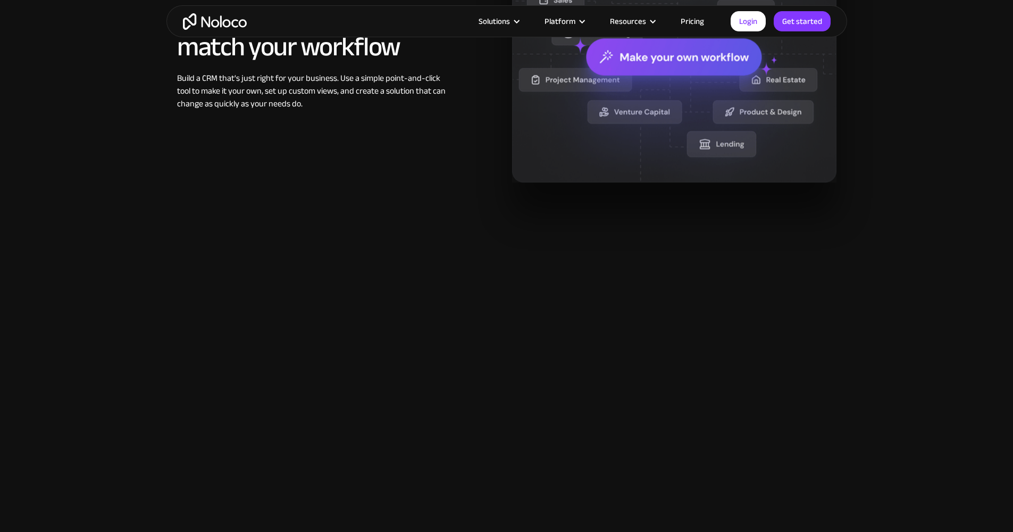
scroll to position [1896, 0]
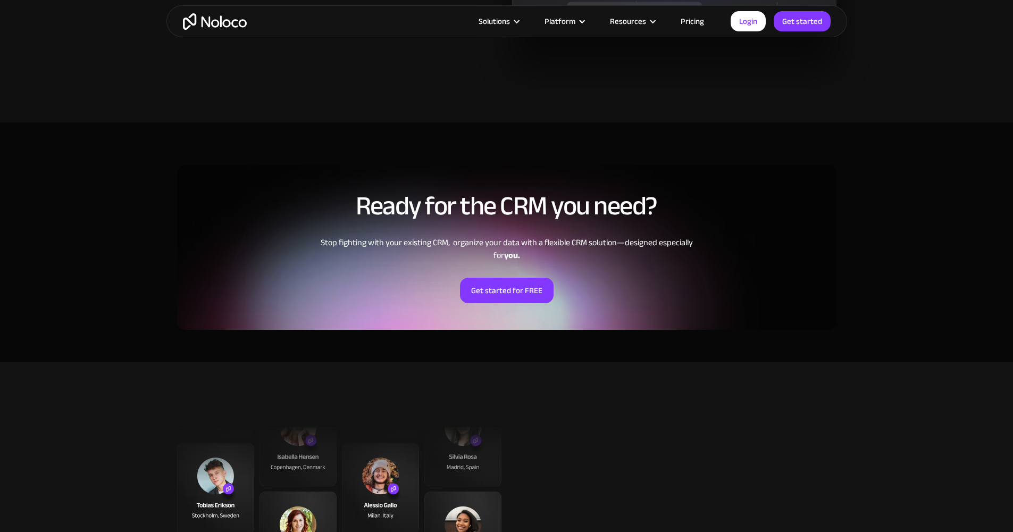
click at [688, 19] on link "Pricing" at bounding box center [693, 21] width 50 height 14
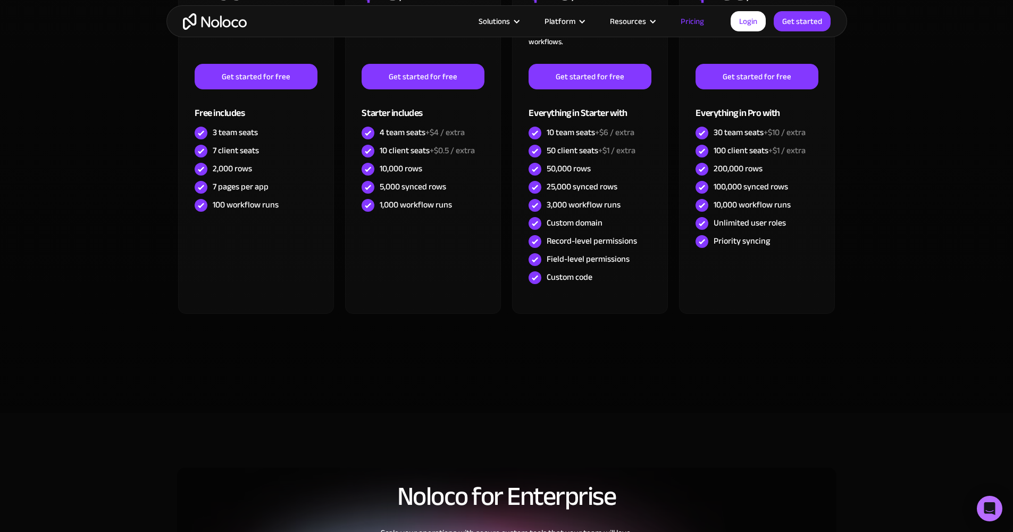
scroll to position [246, 0]
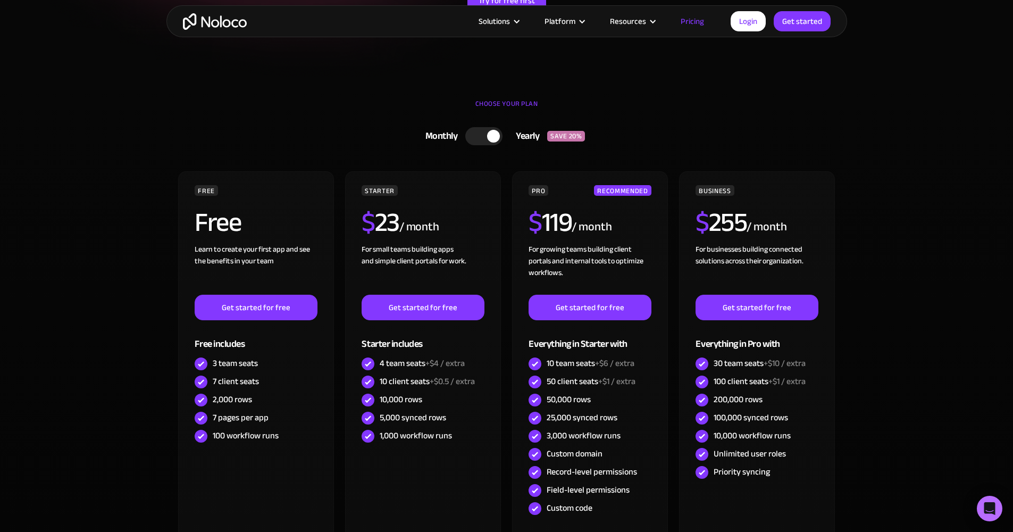
click at [478, 140] on div at bounding box center [483, 136] width 37 height 18
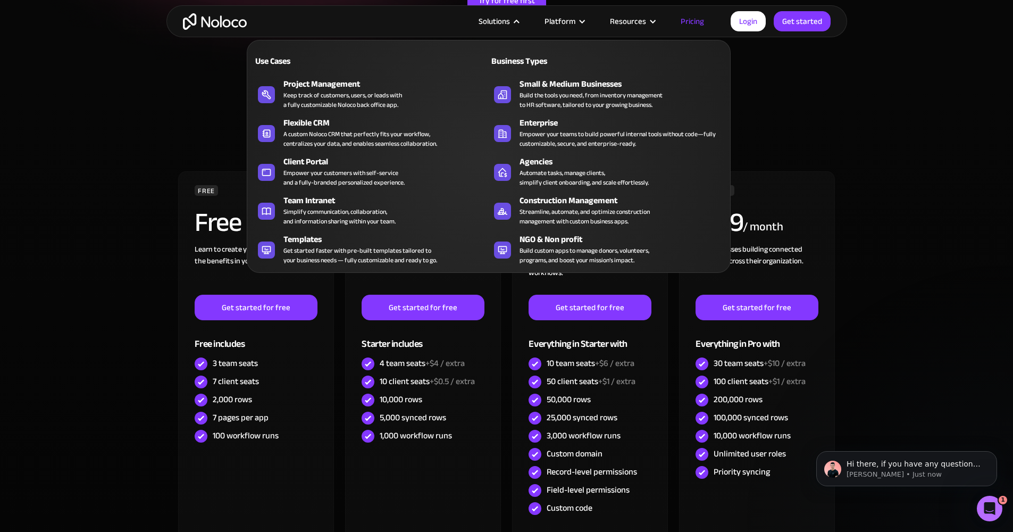
scroll to position [0, 0]
click at [347, 136] on div "A custom Noloco CRM that perfectly fits your workflow, centralizes your data, a…" at bounding box center [361, 138] width 154 height 19
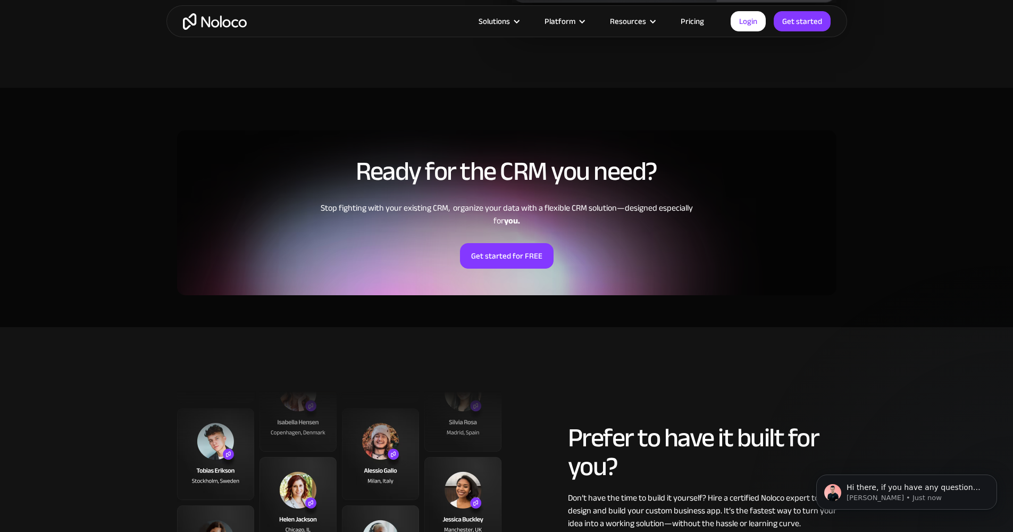
scroll to position [317, 0]
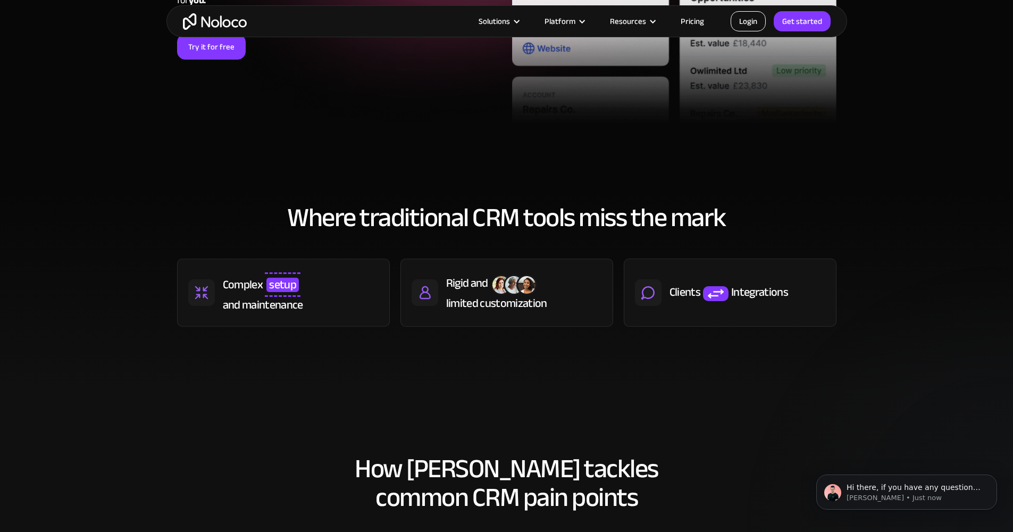
click at [741, 25] on link "Login" at bounding box center [748, 21] width 35 height 20
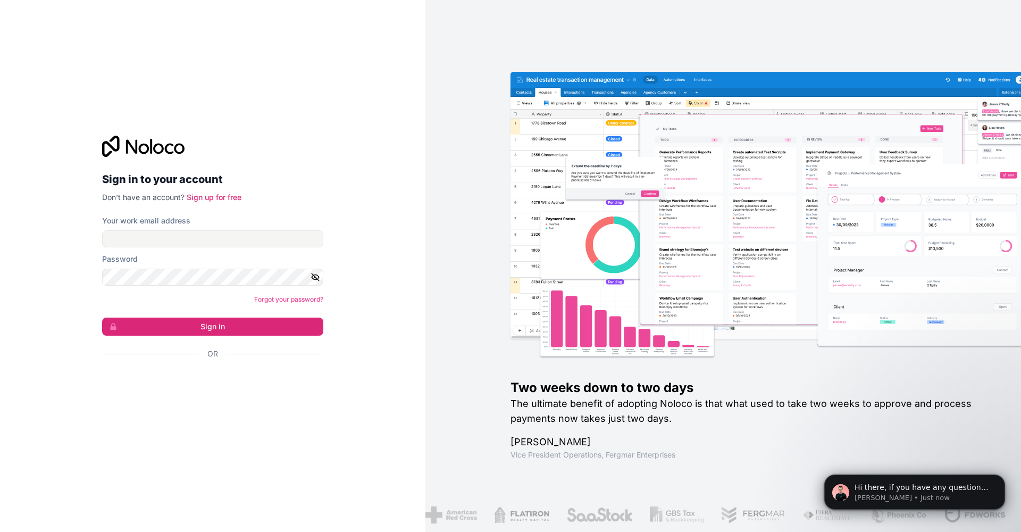
click at [211, 378] on div "Über Google anmelden. Wird in neuem Tab geöffnet." at bounding box center [208, 382] width 213 height 23
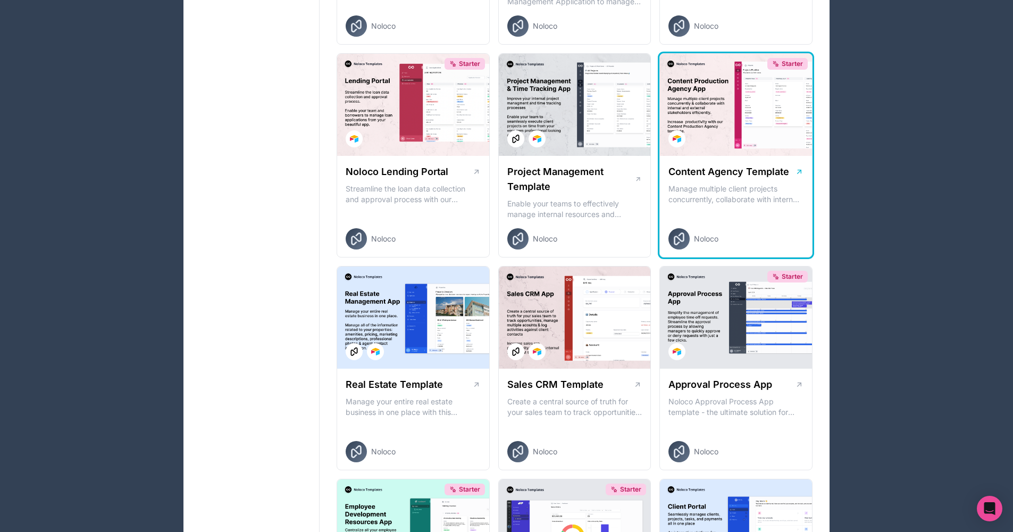
scroll to position [587, 0]
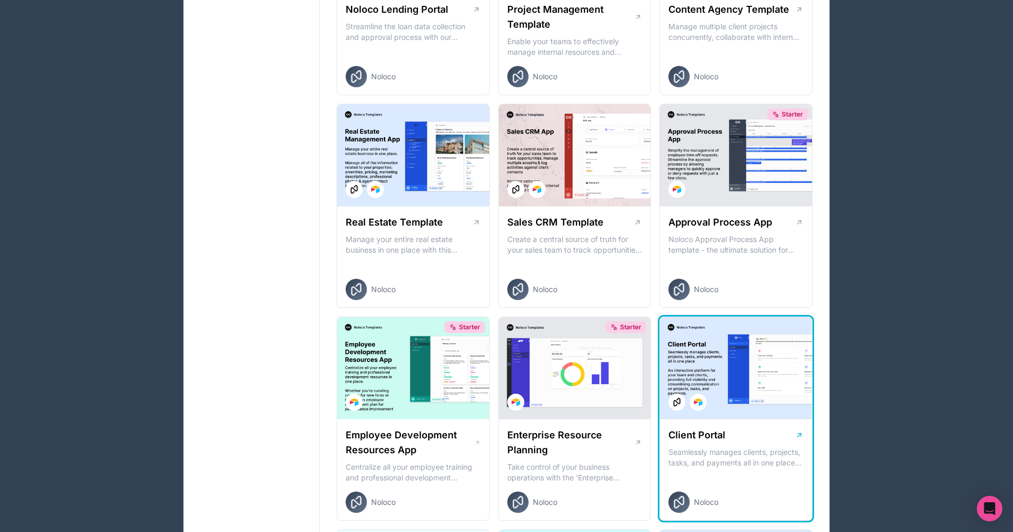
click at [746, 377] on div at bounding box center [736, 368] width 152 height 102
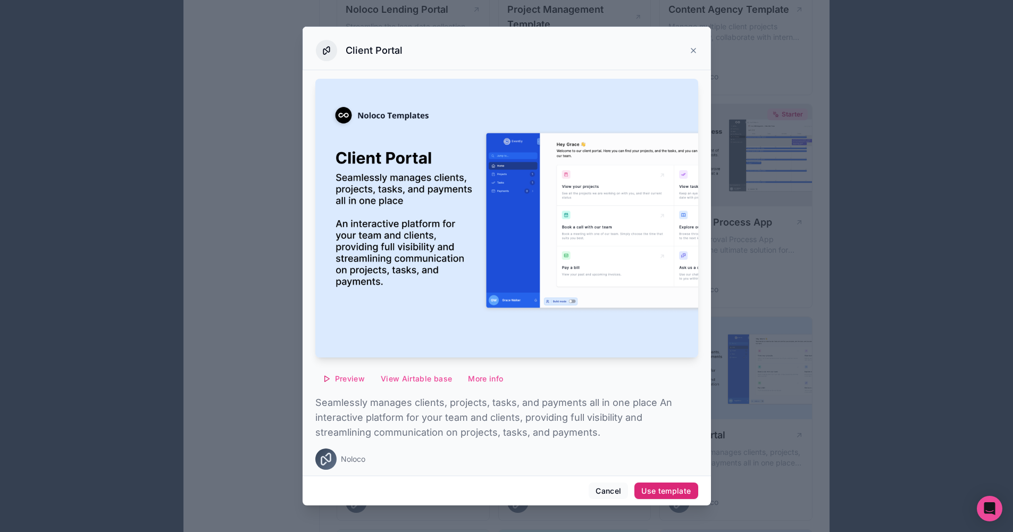
click at [681, 494] on div "Use template" at bounding box center [666, 491] width 49 height 10
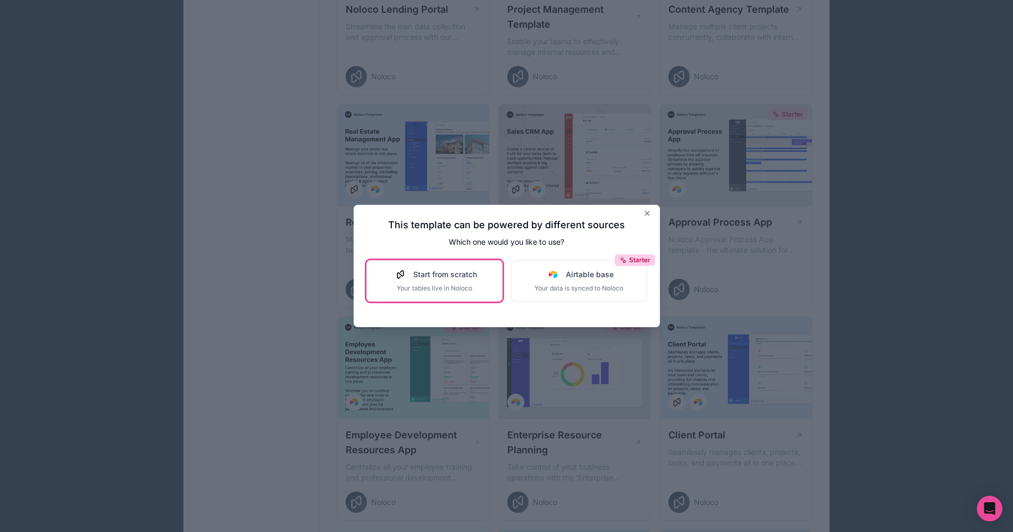
click at [410, 277] on div "Start from scratch" at bounding box center [434, 274] width 85 height 11
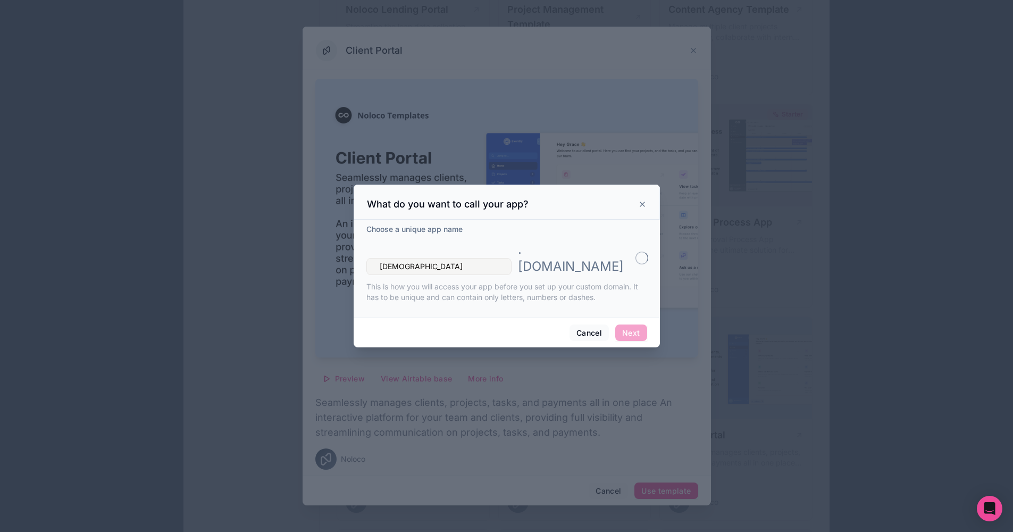
type input "hadico"
click at [628, 325] on button "Next" at bounding box center [630, 333] width 31 height 17
